Goal: Information Seeking & Learning: Learn about a topic

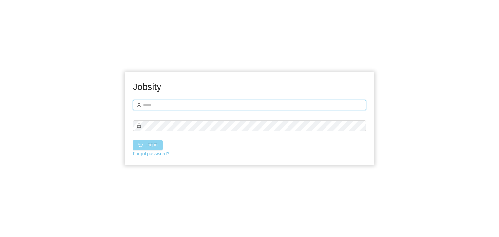
type input "**********"
click at [151, 149] on button "Log in" at bounding box center [148, 145] width 30 height 10
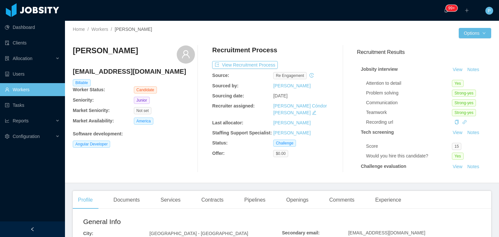
click at [177, 139] on div "Emanuel Souza emanuel.atanazio@gmail.com Billable Worker Status: Candidate Seni…" at bounding box center [134, 109] width 122 height 127
click at [151, 147] on div "Angular Developer" at bounding box center [134, 144] width 122 height 7
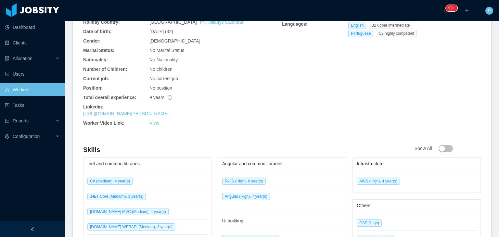
scroll to position [247, 0]
click at [165, 111] on link "https://www.linkedin.com/in/emanuel-souza" at bounding box center [125, 113] width 85 height 5
click at [224, 94] on div "9 years" at bounding box center [216, 97] width 133 height 7
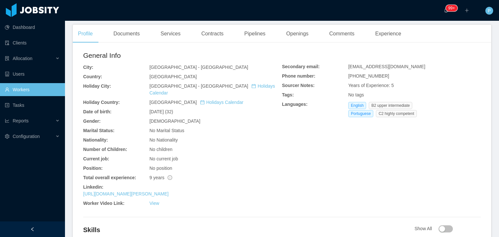
scroll to position [130, 0]
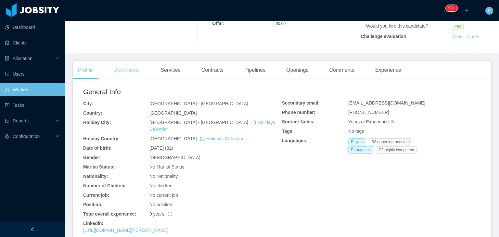
click at [118, 72] on div "Documents" at bounding box center [126, 70] width 37 height 18
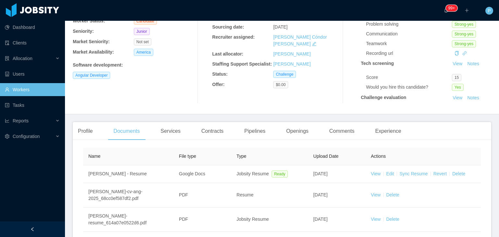
scroll to position [120, 0]
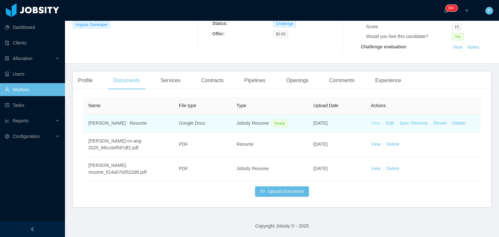
click at [374, 123] on link "View" at bounding box center [376, 123] width 10 height 5
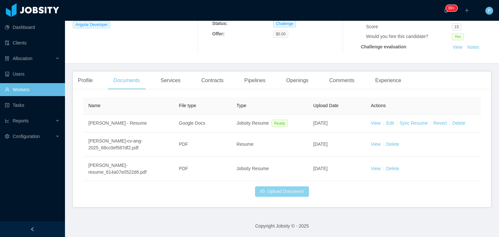
click at [262, 191] on button "Upload Document" at bounding box center [282, 192] width 54 height 10
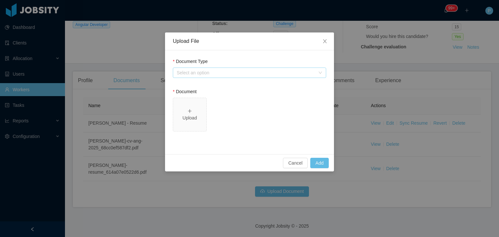
click at [247, 70] on div "Select an option" at bounding box center [246, 73] width 138 height 7
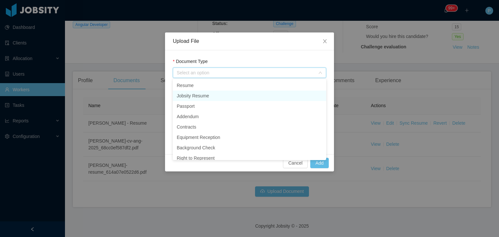
click at [242, 97] on li "Jobsity Resume" at bounding box center [249, 96] width 153 height 10
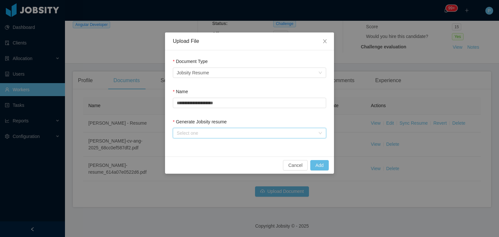
click at [237, 137] on div "Select one" at bounding box center [247, 133] width 141 height 10
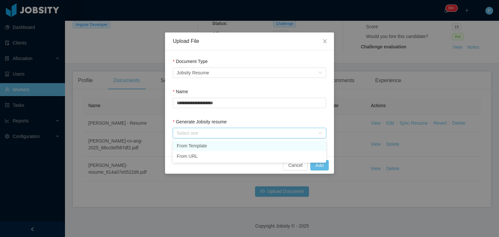
click at [238, 144] on li "From Template" at bounding box center [249, 146] width 153 height 10
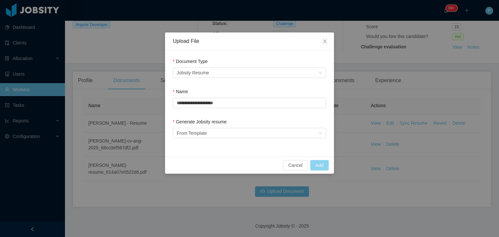
click at [320, 164] on button "Add" at bounding box center [319, 165] width 19 height 10
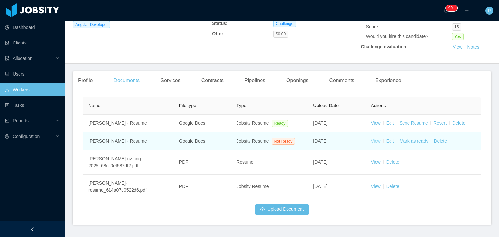
click at [371, 143] on link "View" at bounding box center [376, 140] width 10 height 5
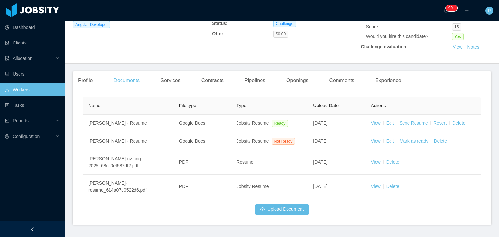
scroll to position [0, 0]
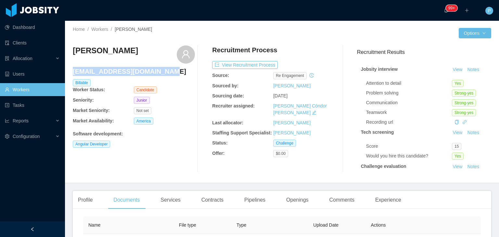
drag, startPoint x: 164, startPoint y: 72, endPoint x: 73, endPoint y: 72, distance: 91.0
click at [73, 72] on h4 "emanuel.atanazio@gmail.com" at bounding box center [134, 71] width 122 height 9
copy h4 "emanuel.atanazio@gmail.com"
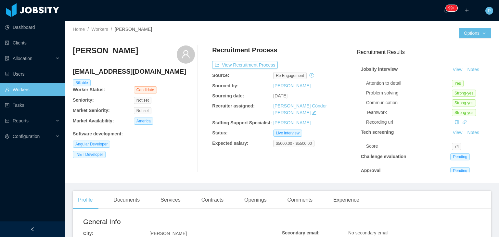
click at [163, 169] on div "[PERSON_NAME] [EMAIL_ADDRESS][DOMAIN_NAME] Billable Worker Status: Candidate Se…" at bounding box center [134, 109] width 122 height 127
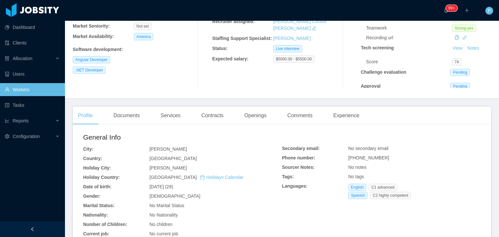
scroll to position [117, 0]
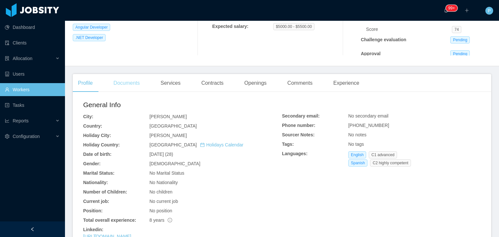
click at [133, 79] on div "Documents" at bounding box center [126, 83] width 37 height 18
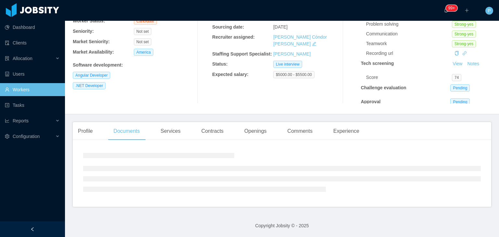
click at [164, 59] on div "Software development :" at bounding box center [134, 63] width 122 height 9
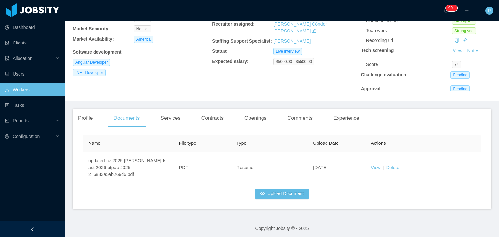
scroll to position [84, 0]
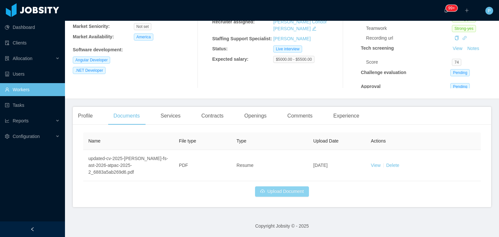
click at [267, 190] on button "Upload Document" at bounding box center [282, 192] width 54 height 10
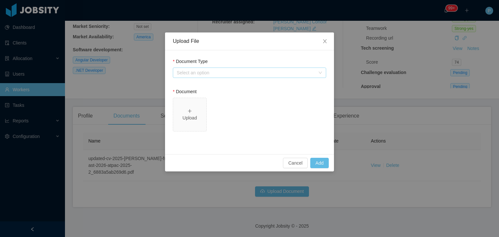
click at [277, 73] on div "Select an option" at bounding box center [246, 73] width 138 height 7
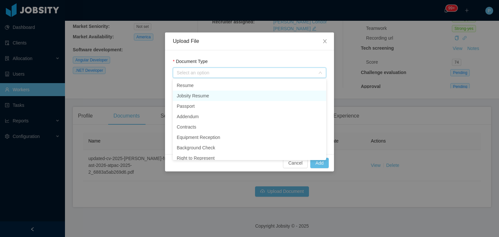
click at [268, 95] on li "Jobsity Resume" at bounding box center [249, 96] width 153 height 10
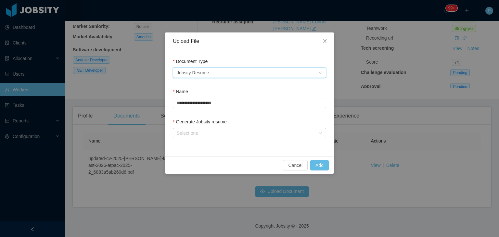
click at [268, 135] on div "Select one" at bounding box center [246, 133] width 138 height 7
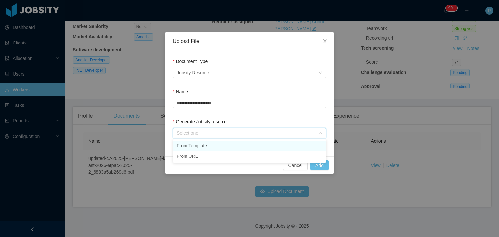
click at [268, 145] on li "From Template" at bounding box center [249, 146] width 153 height 10
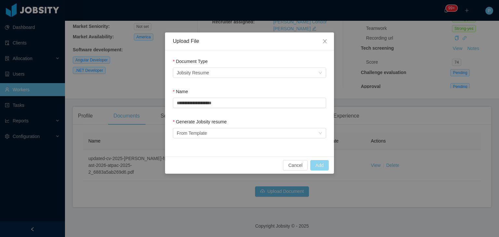
click at [316, 166] on button "Add" at bounding box center [319, 165] width 19 height 10
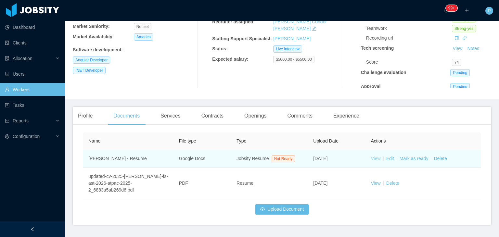
click at [374, 158] on link "View" at bounding box center [376, 158] width 10 height 5
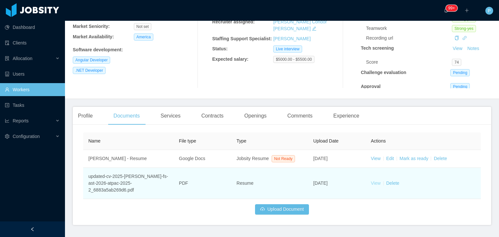
click at [374, 185] on link "View" at bounding box center [376, 183] width 10 height 5
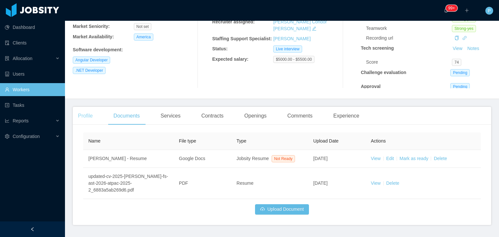
click at [86, 112] on div "Profile" at bounding box center [85, 116] width 25 height 18
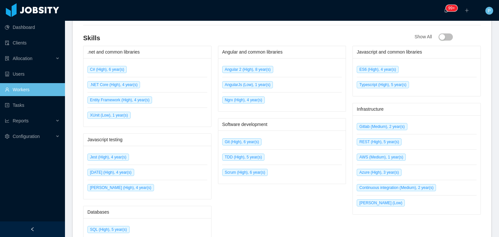
scroll to position [346, 0]
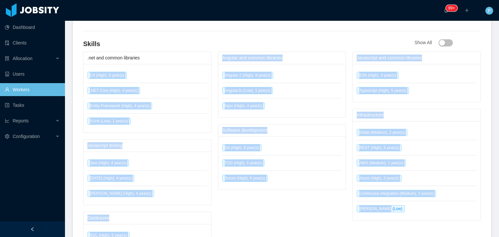
drag, startPoint x: 85, startPoint y: 71, endPoint x: 406, endPoint y: 208, distance: 348.9
click at [406, 208] on div ".net and common libraries C# (High), 6 year(s) .NET Core (High), 4 year(s) Enti…" at bounding box center [282, 172] width 398 height 241
copy div "C# (High), 6 year(s) .NET Core (High), 4 year(s) Entity Framework (High), 4 yea…"
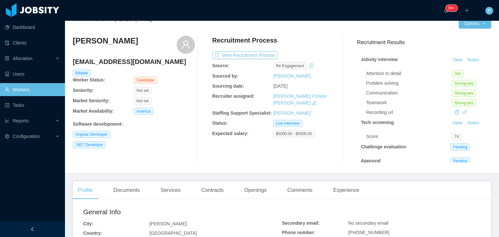
scroll to position [0, 0]
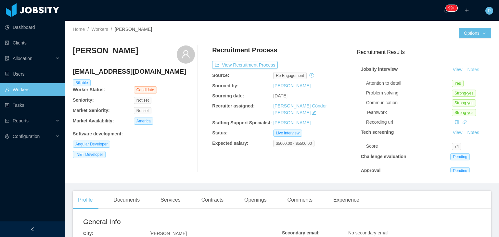
click at [467, 71] on button "Notes" at bounding box center [473, 70] width 17 height 8
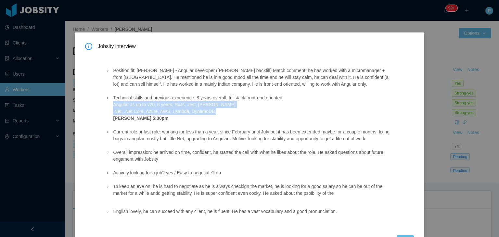
drag, startPoint x: 112, startPoint y: 106, endPoint x: 217, endPoint y: 113, distance: 105.6
click at [217, 113] on li "Technical skills and previous experience: 8 years overall, fullstack front-end …" at bounding box center [252, 108] width 281 height 27
copy li "Angular Js up to v20, 8 years, RxJs, Jest, Jasmine .Net, .Net Core, Azure, AWS,…"
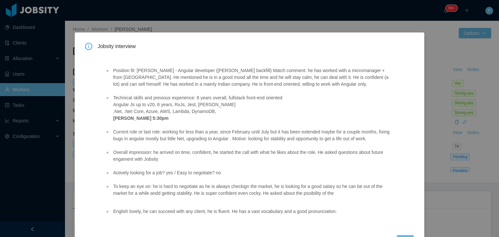
click at [246, 100] on li "Technical skills and previous experience: 8 years overall, fullstack front-end …" at bounding box center [252, 108] width 281 height 27
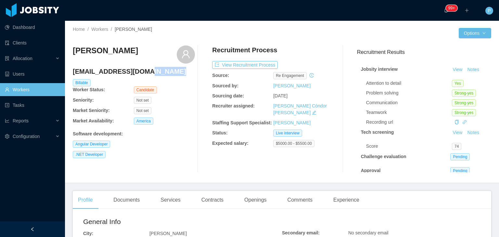
drag, startPoint x: 145, startPoint y: 73, endPoint x: 72, endPoint y: 72, distance: 72.5
click at [72, 72] on div "Home / Workers / Jhon Reynoso / Options Jhon Reynoso jhonaraldy@gmail.com Billa…" at bounding box center [282, 102] width 434 height 163
click at [144, 74] on h4 "jhonaraldy@gmail.com" at bounding box center [134, 71] width 122 height 9
drag, startPoint x: 144, startPoint y: 74, endPoint x: 73, endPoint y: 74, distance: 70.9
click at [73, 74] on h4 "jhonaraldy@gmail.com" at bounding box center [134, 71] width 122 height 9
